Goal: Task Accomplishment & Management: Complete application form

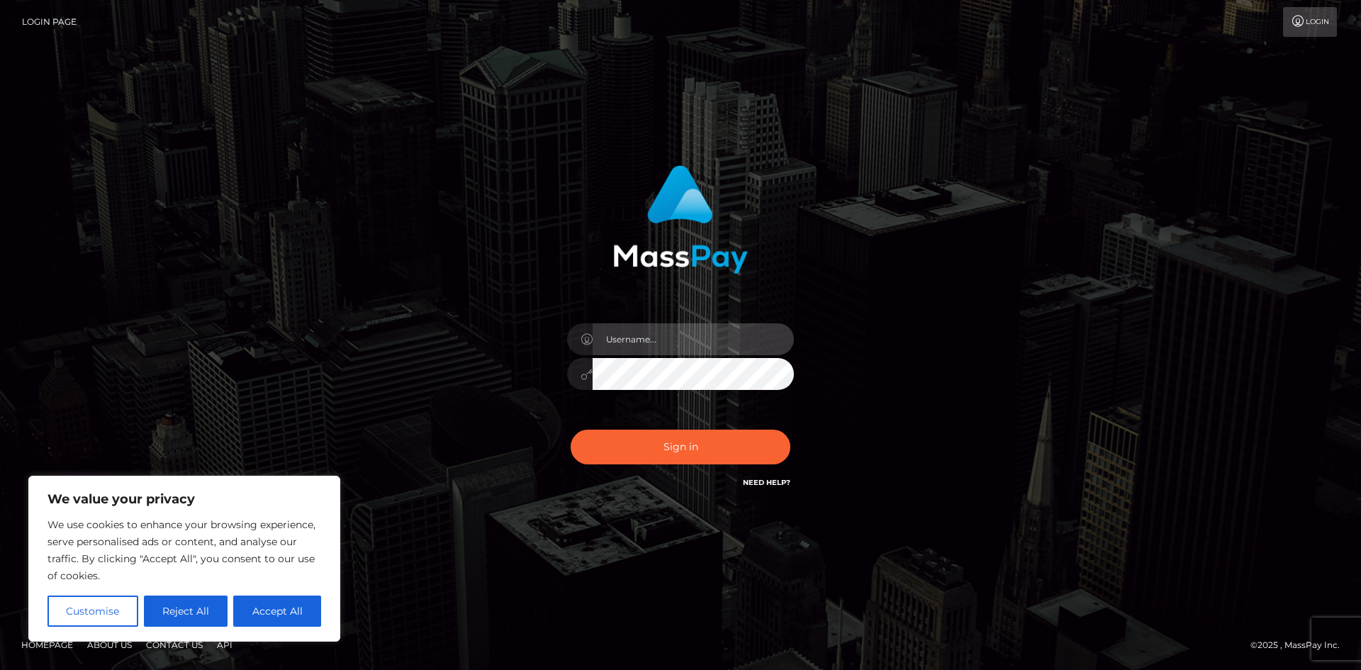
click at [656, 327] on input "text" at bounding box center [693, 339] width 201 height 32
type input "[EMAIL_ADDRESS][DOMAIN_NAME]"
click at [571, 430] on button "Sign in" at bounding box center [681, 447] width 220 height 35
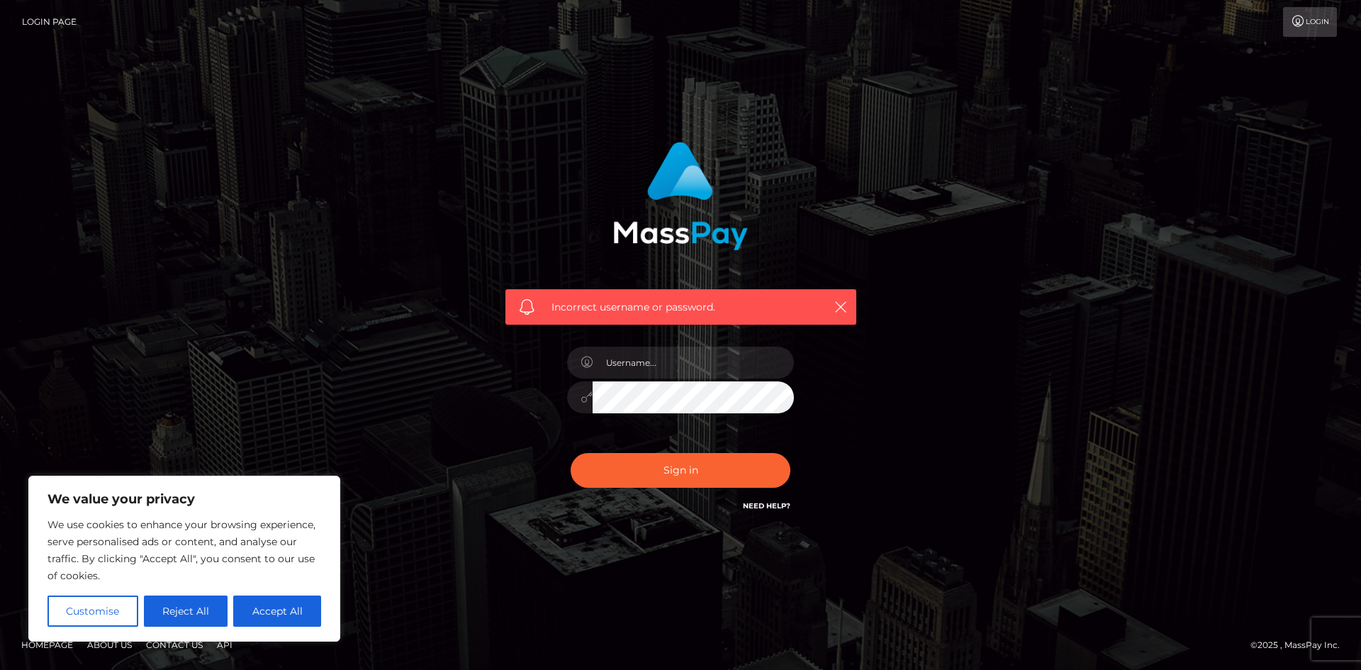
drag, startPoint x: 282, startPoint y: 611, endPoint x: 313, endPoint y: 585, distance: 40.9
click at [282, 611] on button "Accept All" at bounding box center [277, 611] width 88 height 31
checkbox input "true"
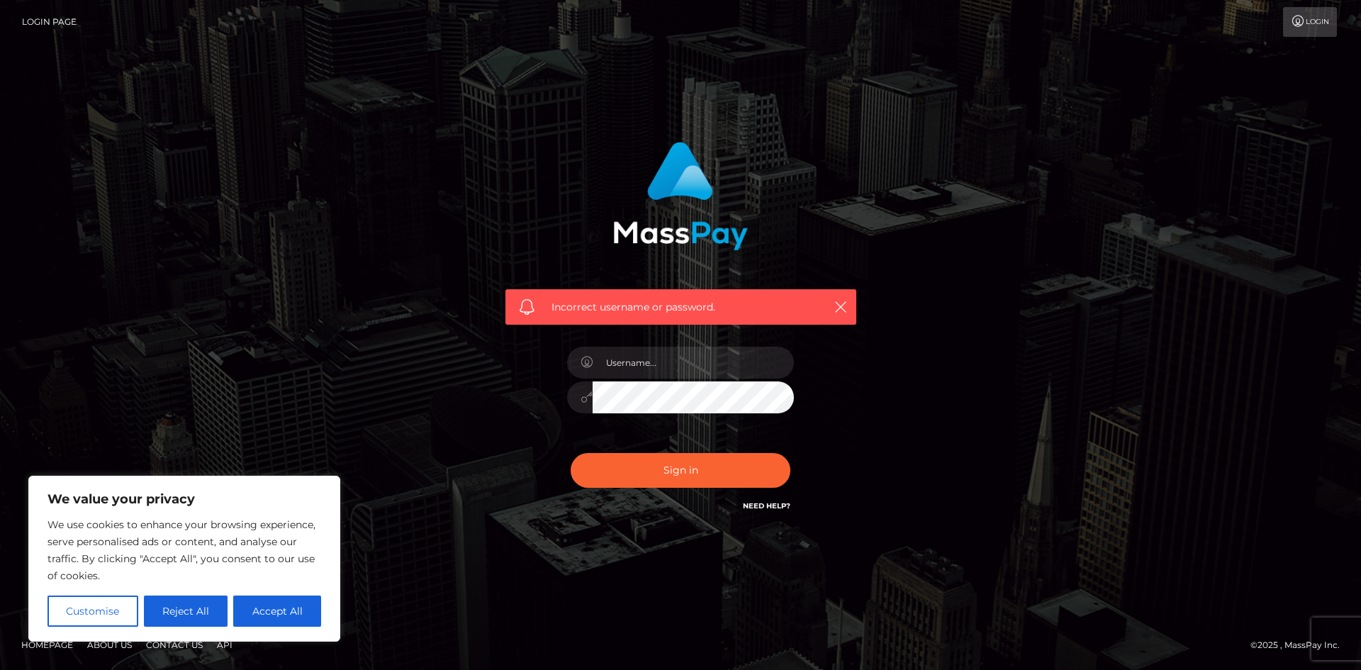
checkbox input "true"
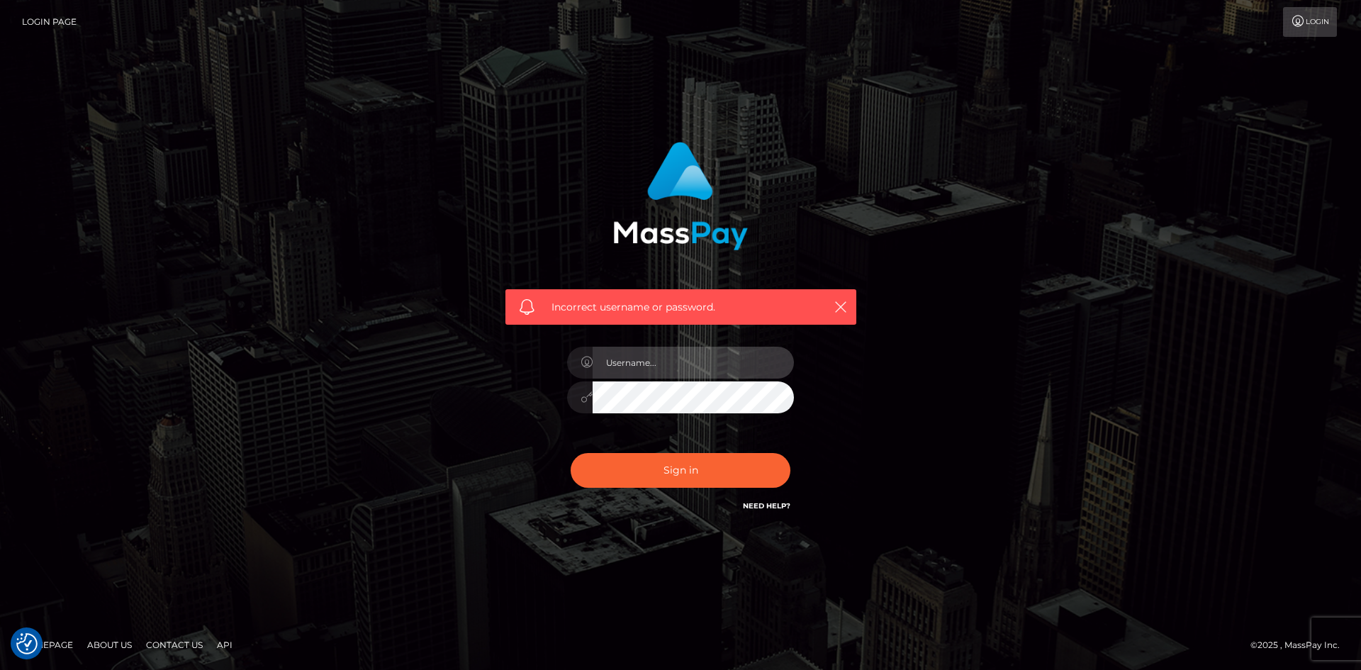
click at [643, 374] on input "text" at bounding box center [693, 363] width 201 height 32
type input "[EMAIL_ADDRESS][DOMAIN_NAME]"
click at [725, 359] on input "[EMAIL_ADDRESS][DOMAIN_NAME]" at bounding box center [693, 363] width 201 height 32
drag, startPoint x: 708, startPoint y: 360, endPoint x: 577, endPoint y: 362, distance: 130.5
click at [577, 362] on div "[EMAIL_ADDRESS][DOMAIN_NAME]" at bounding box center [680, 361] width 227 height 28
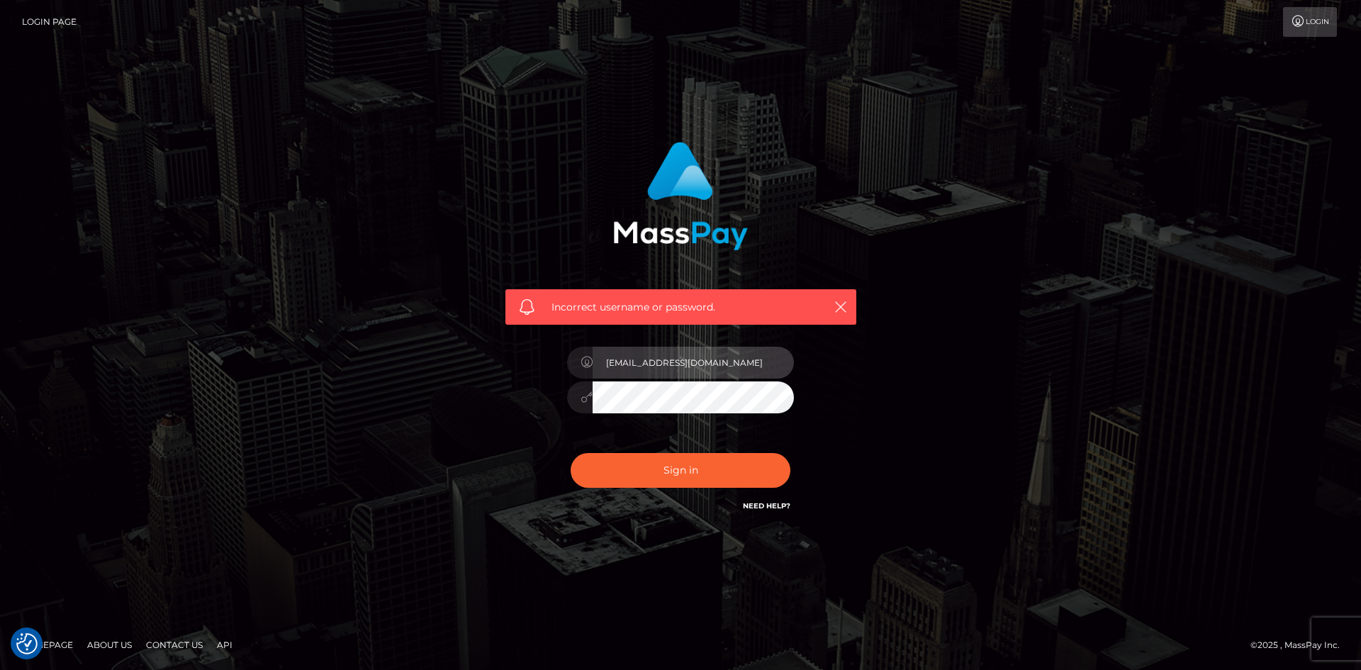
click at [640, 375] on input "[EMAIL_ADDRESS][DOMAIN_NAME]" at bounding box center [693, 363] width 201 height 32
click at [571, 453] on button "Sign in" at bounding box center [681, 470] width 220 height 35
click at [648, 367] on input "text" at bounding box center [693, 363] width 201 height 32
paste input "[EMAIL_ADDRESS][DOMAIN_NAME]"
drag, startPoint x: 725, startPoint y: 362, endPoint x: 662, endPoint y: 360, distance: 63.1
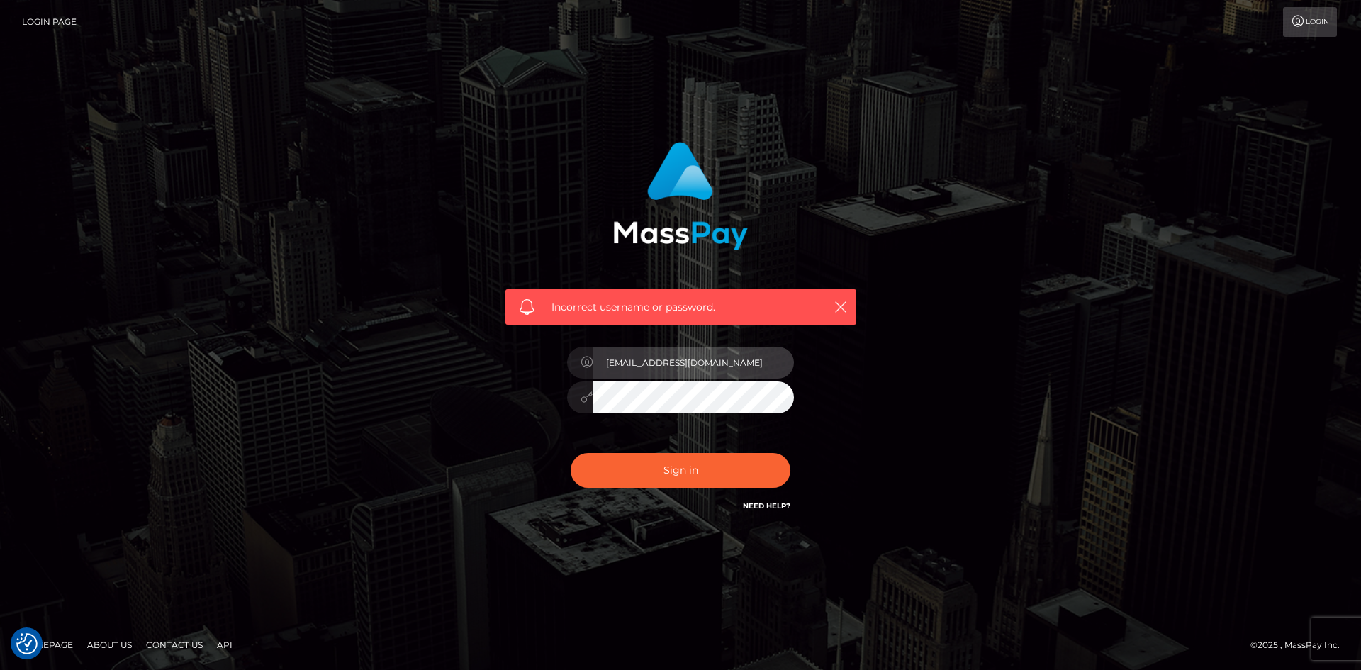
click at [662, 360] on input "[EMAIL_ADDRESS][DOMAIN_NAME]" at bounding box center [693, 363] width 201 height 32
type input "misstrixiefox"
click at [571, 453] on button "Sign in" at bounding box center [681, 470] width 220 height 35
